Goal: Transaction & Acquisition: Purchase product/service

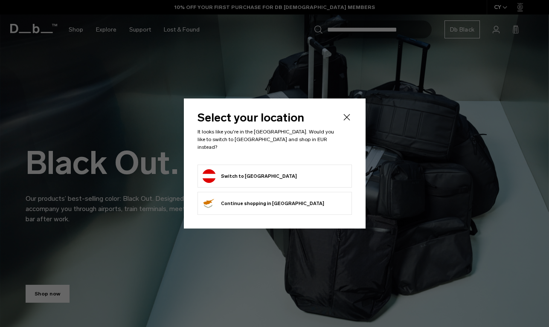
click at [288, 172] on form "Switch to Austria" at bounding box center [274, 176] width 145 height 14
click at [218, 170] on button "Switch to Austria" at bounding box center [249, 176] width 95 height 14
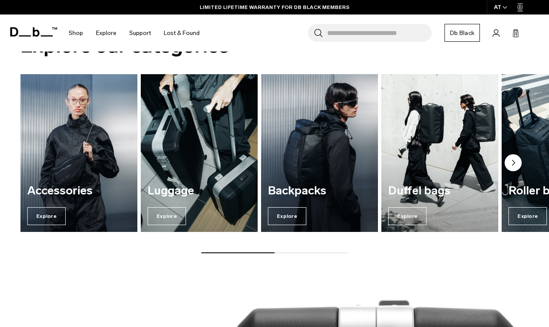
scroll to position [848, 0]
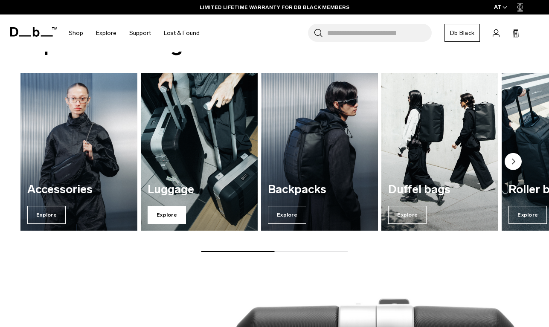
click at [166, 215] on span "Explore" at bounding box center [166, 215] width 38 height 18
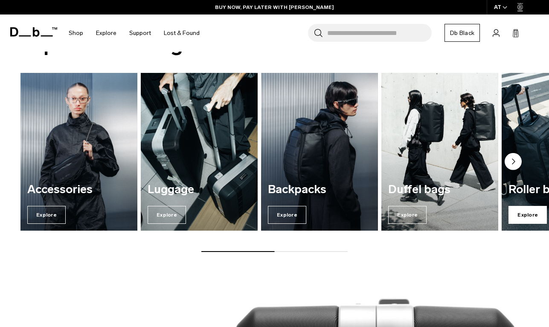
click at [529, 211] on span "Explore" at bounding box center [527, 215] width 38 height 18
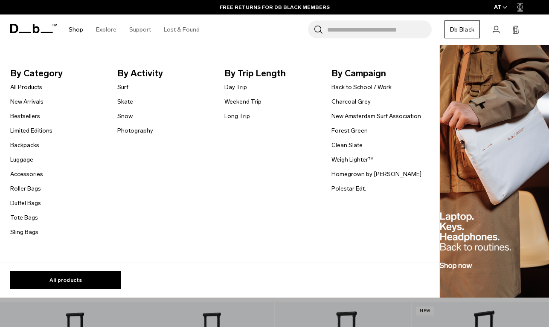
click at [16, 159] on link "Luggage" at bounding box center [21, 159] width 23 height 9
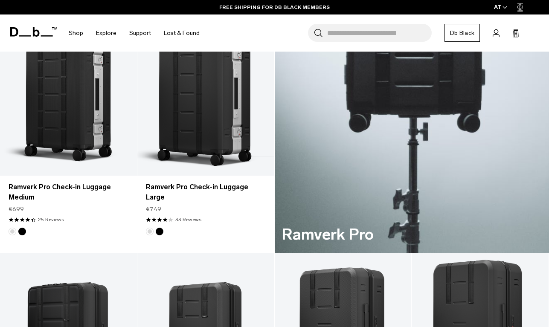
scroll to position [387, 0]
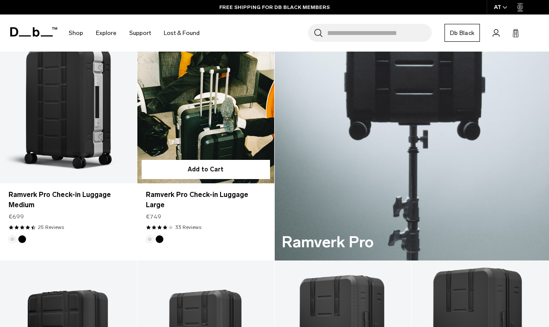
click at [204, 144] on link "Ramverk Pro Check-in Luggage Large" at bounding box center [205, 108] width 137 height 152
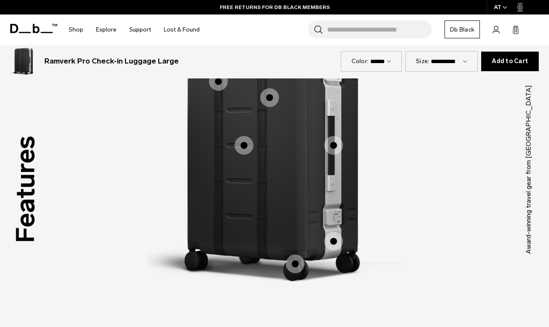
scroll to position [847, 0]
